Goal: Transaction & Acquisition: Purchase product/service

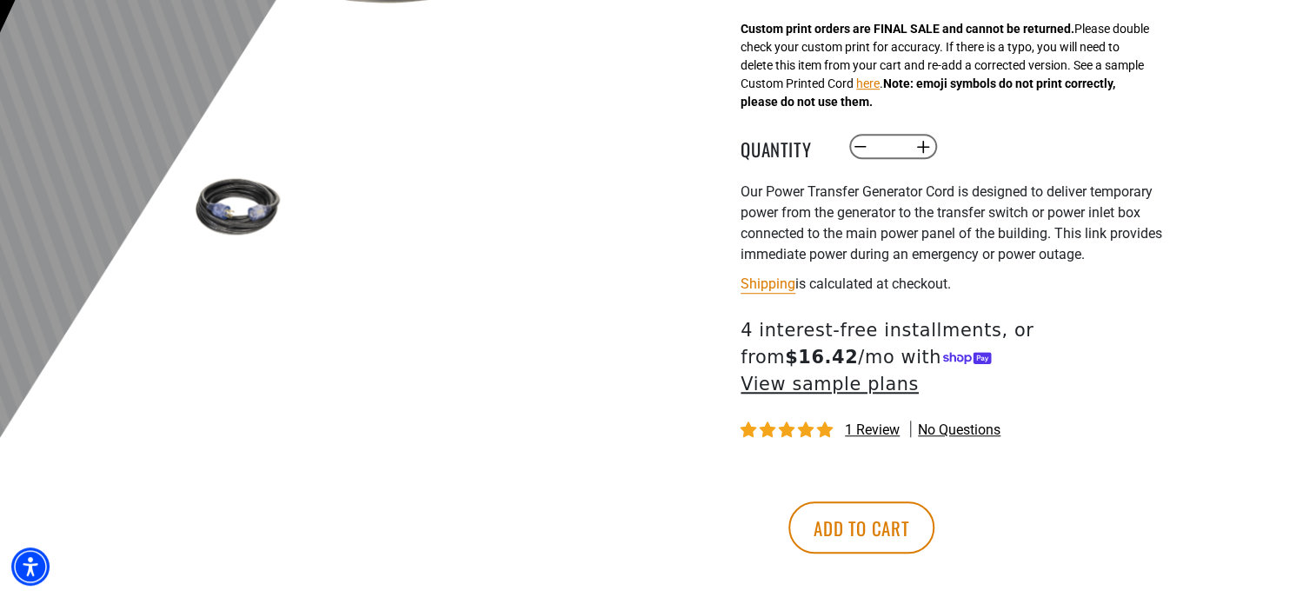
scroll to position [514, 0]
click at [934, 502] on button "Add to cart" at bounding box center [861, 527] width 146 height 52
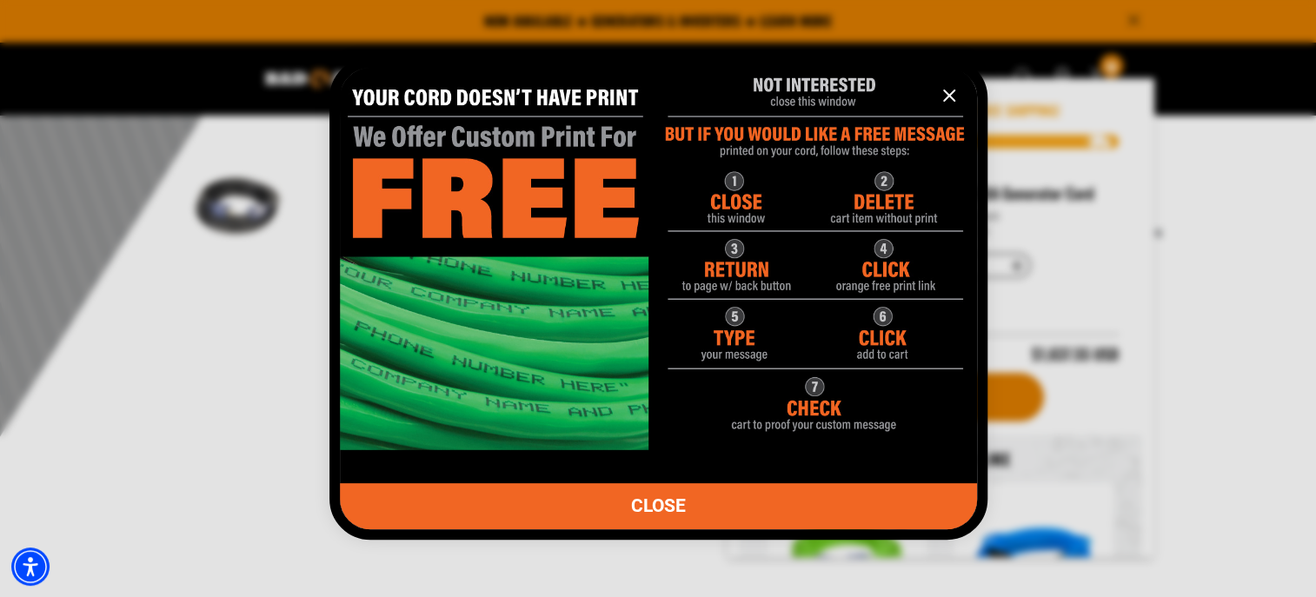
click at [953, 103] on icon "information" at bounding box center [949, 95] width 21 height 21
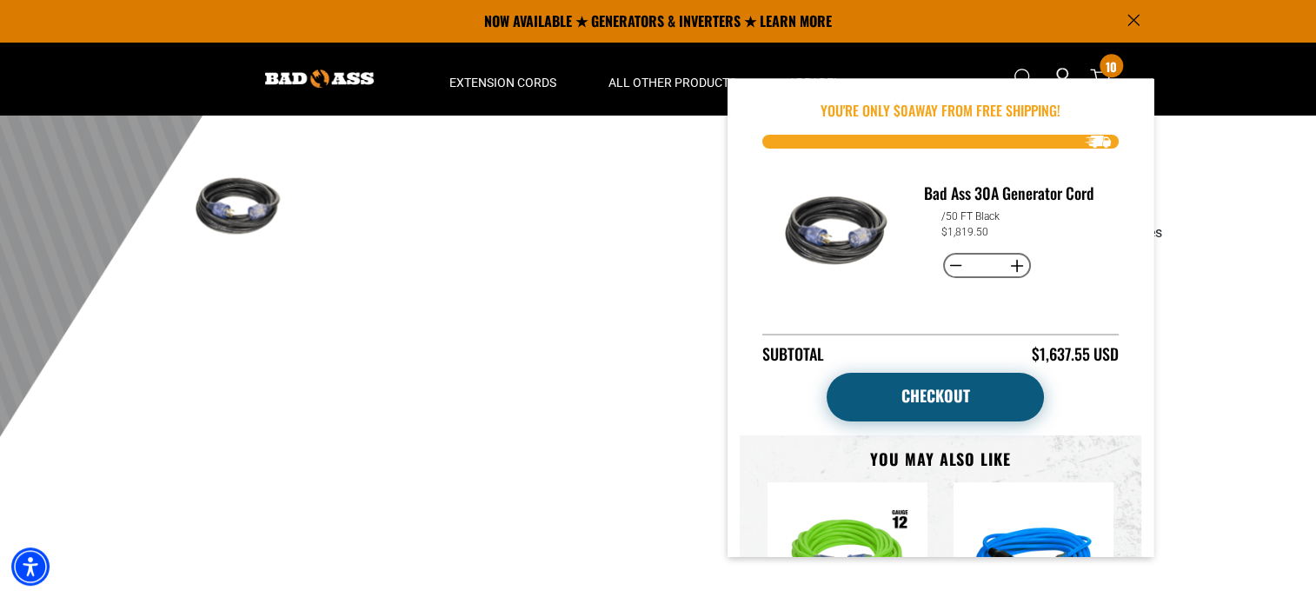
click at [960, 385] on link "Checkout" at bounding box center [935, 397] width 217 height 49
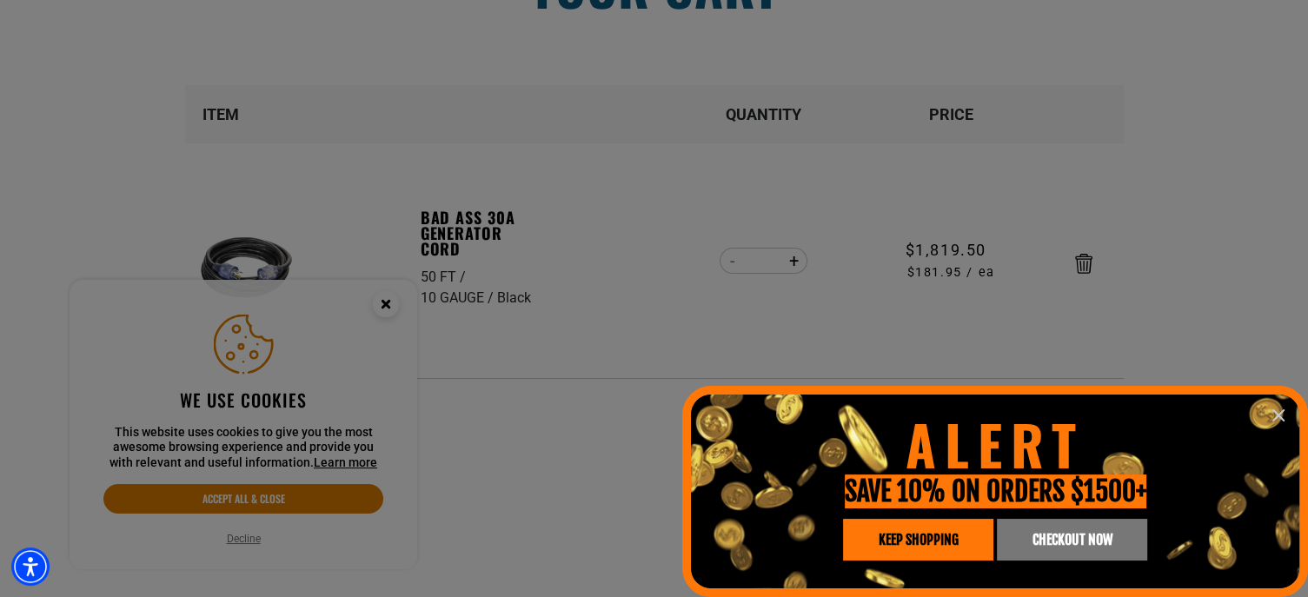
click at [390, 301] on div at bounding box center [654, 298] width 1308 height 597
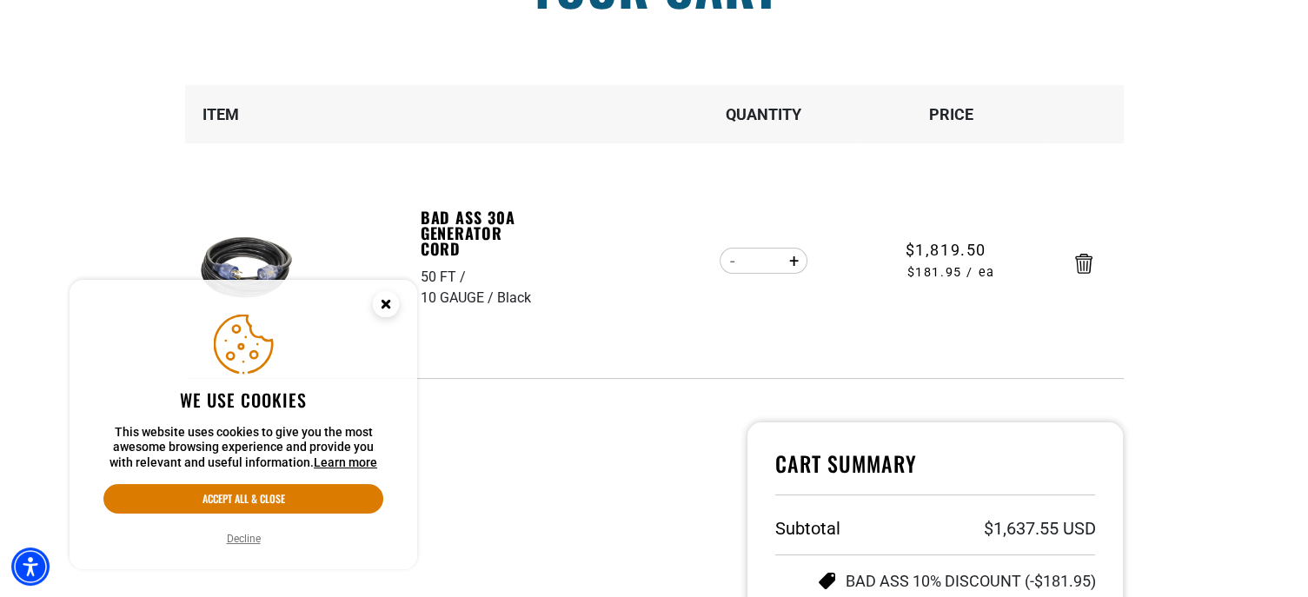
click at [386, 307] on circle "Close this option" at bounding box center [386, 304] width 26 height 26
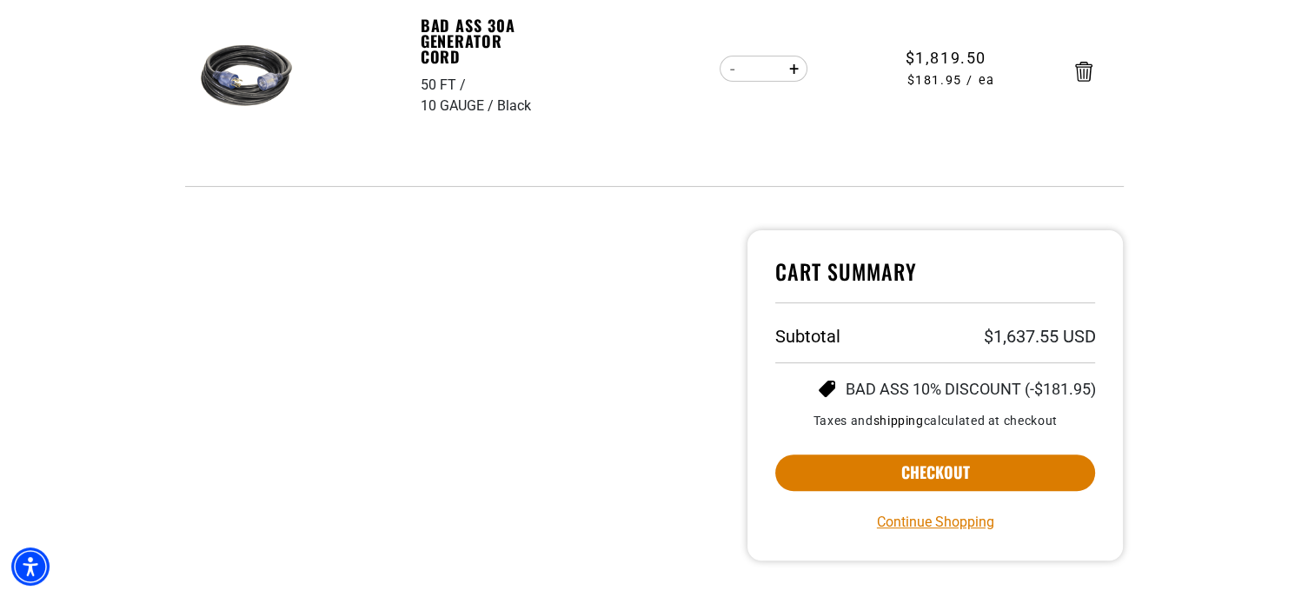
scroll to position [407, 0]
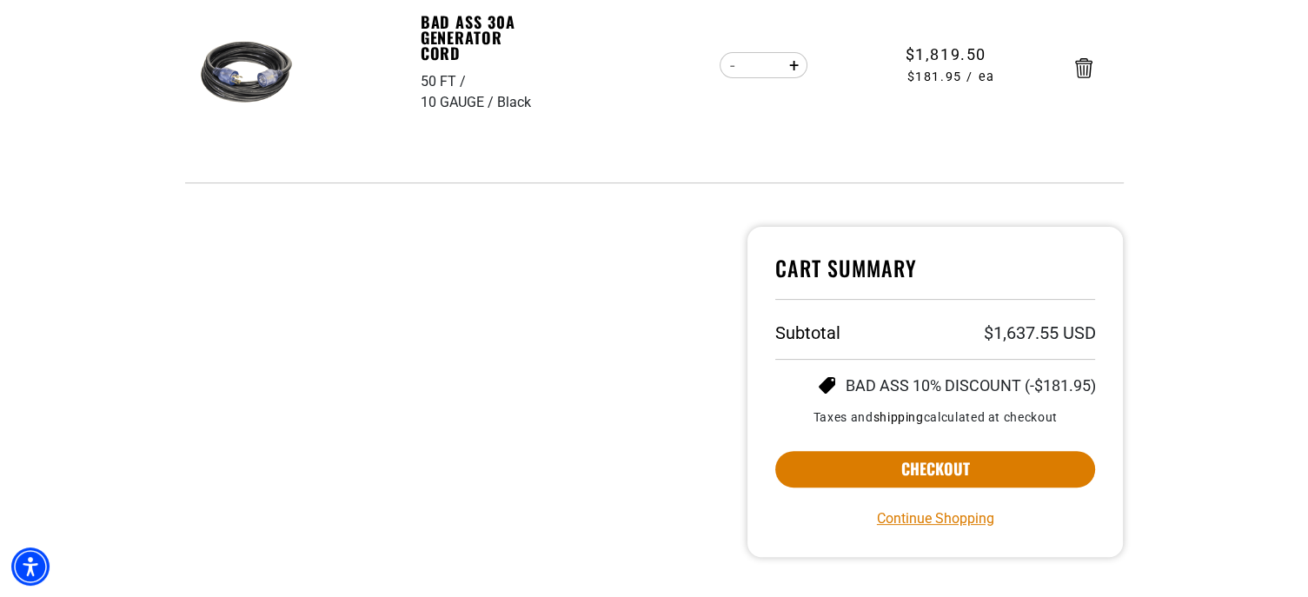
drag, startPoint x: 640, startPoint y: 472, endPoint x: 1207, endPoint y: 496, distance: 568.2
click at [1207, 496] on section "Your cart Your cart is empty Continue Shopping Item Quantity Price 50 FT 10 GAU…" at bounding box center [654, 188] width 1308 height 961
drag, startPoint x: 1207, startPoint y: 496, endPoint x: 1266, endPoint y: 420, distance: 96.1
click at [1266, 420] on section "Your cart Your cart is empty Continue Shopping Item Quantity Price 50 FT 10 GAU…" at bounding box center [654, 188] width 1308 height 961
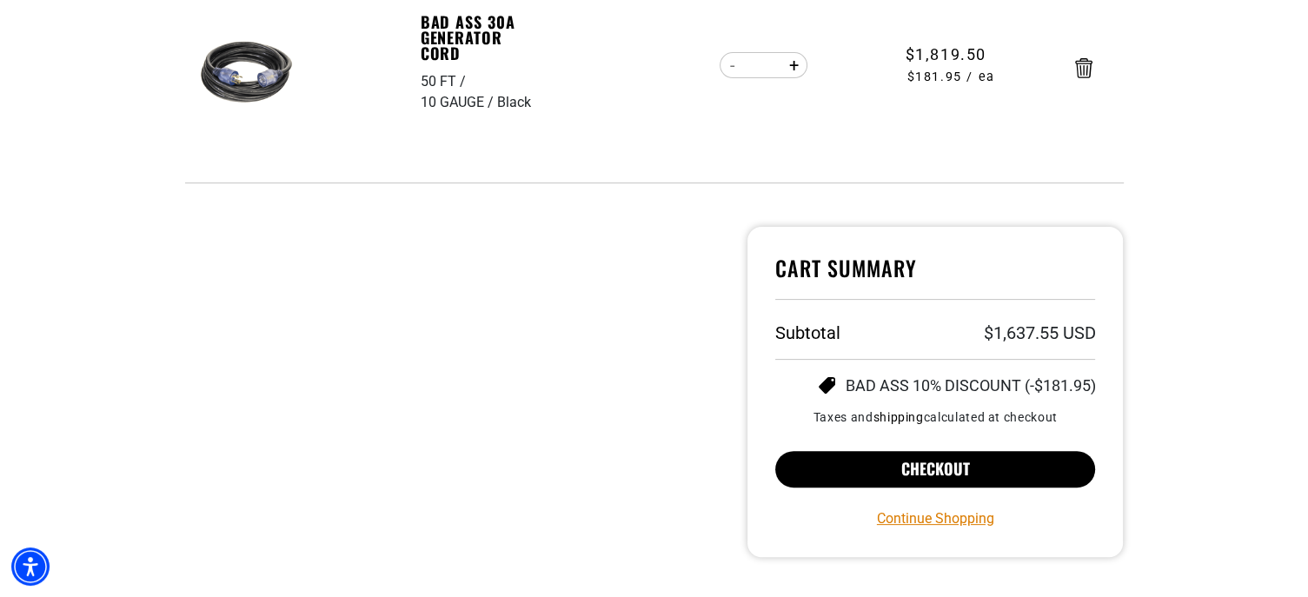
click at [899, 475] on button "Checkout" at bounding box center [935, 469] width 321 height 37
